Goal: Task Accomplishment & Management: Manage account settings

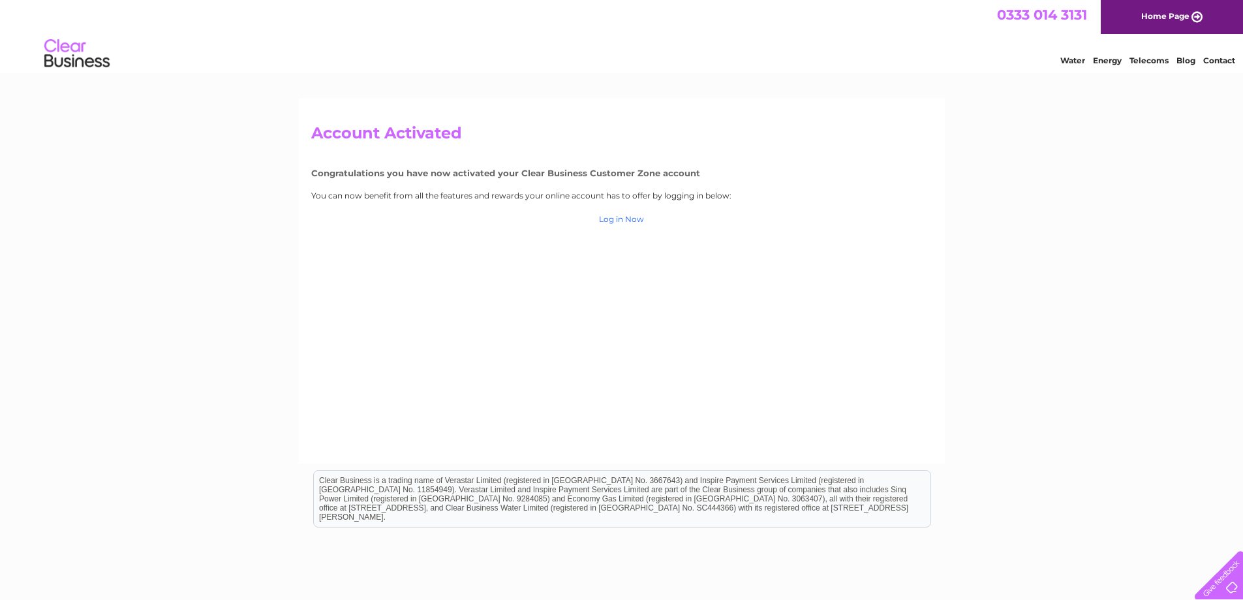
click at [621, 221] on link "Log in Now" at bounding box center [621, 219] width 45 height 10
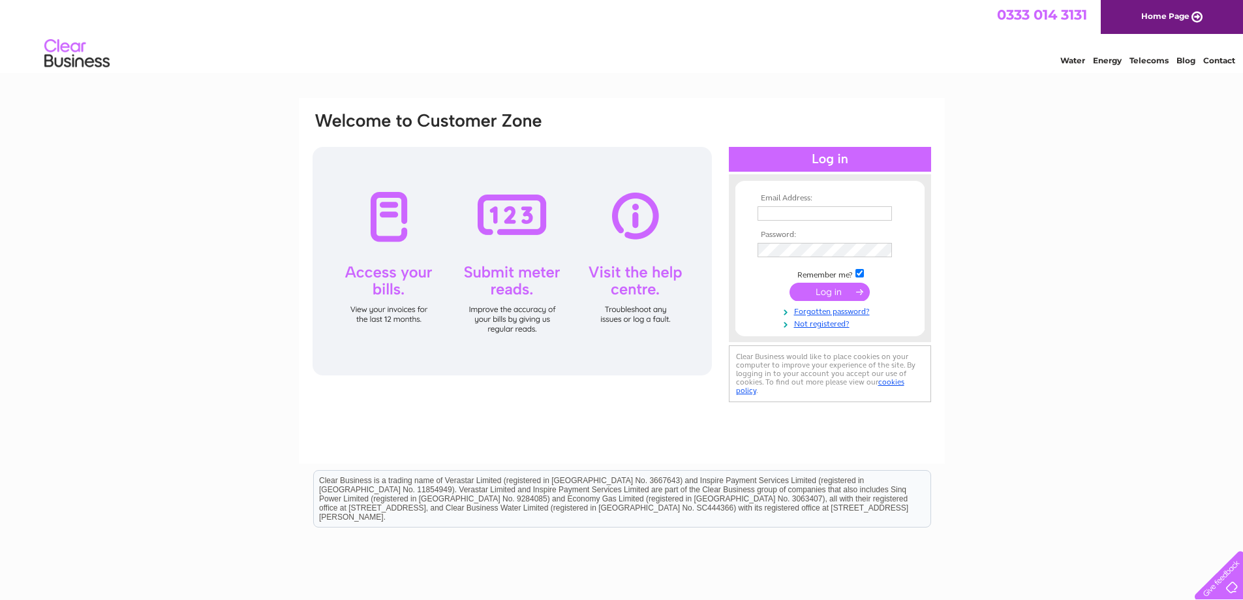
click at [798, 209] on input "text" at bounding box center [825, 213] width 134 height 14
type input "[EMAIL_ADDRESS][DOMAIN_NAME]"
click at [835, 295] on input "submit" at bounding box center [830, 293] width 80 height 18
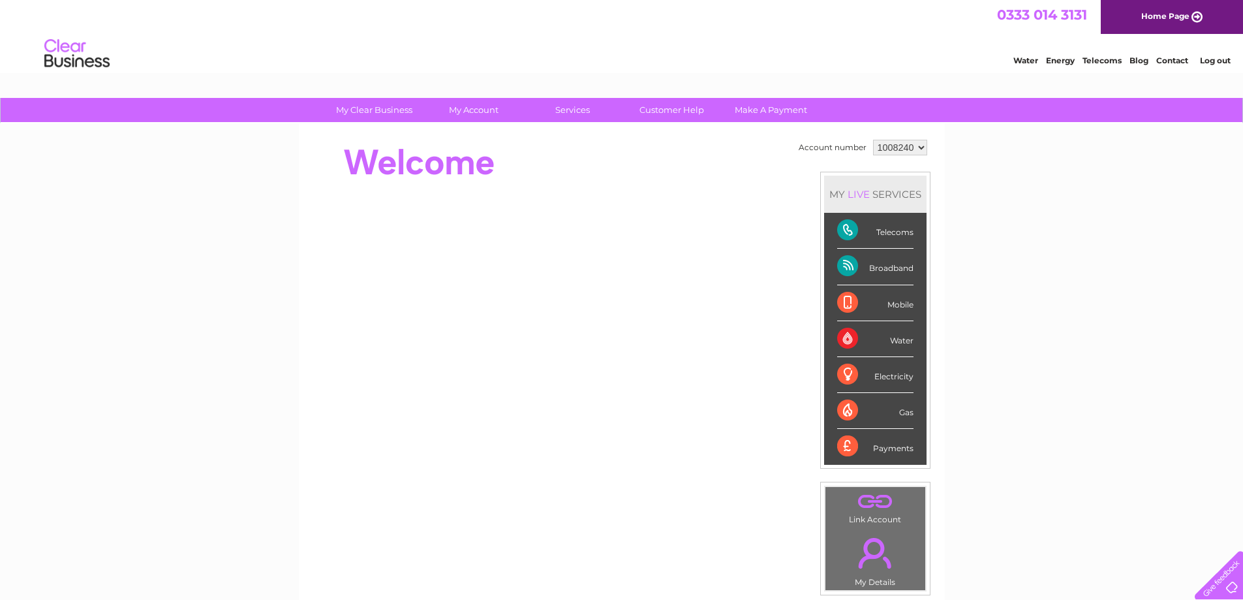
click at [846, 228] on div "Telecoms" at bounding box center [875, 231] width 76 height 36
click at [921, 147] on select "1008240" at bounding box center [900, 148] width 54 height 16
click at [1107, 57] on link "Telecoms" at bounding box center [1102, 60] width 39 height 10
